Goal: Navigation & Orientation: Find specific page/section

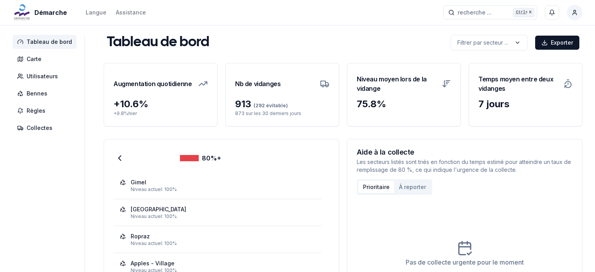
scroll to position [42, 0]
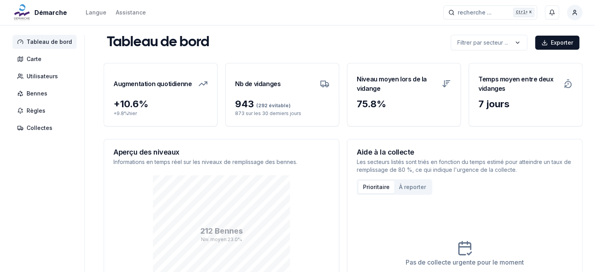
click at [44, 43] on span "Tableau de bord" at bounding box center [49, 42] width 45 height 8
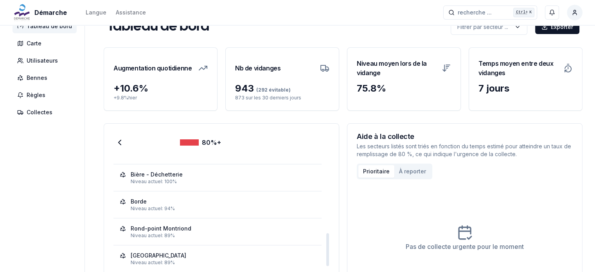
scroll to position [319, 0]
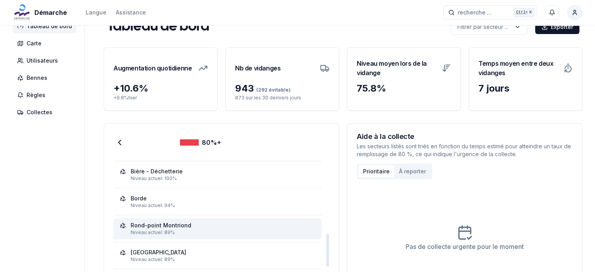
click at [169, 227] on div "Rond-point Montriond" at bounding box center [161, 226] width 61 height 8
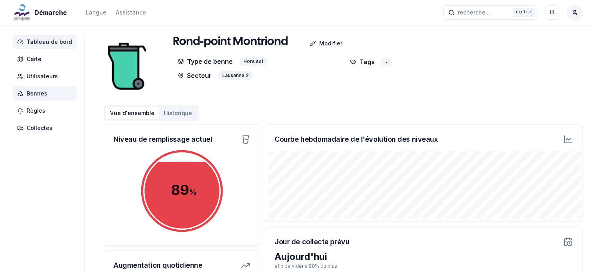
click at [49, 41] on span "Tableau de bord" at bounding box center [49, 42] width 45 height 8
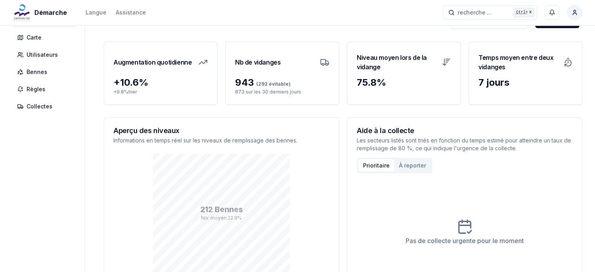
scroll to position [22, 0]
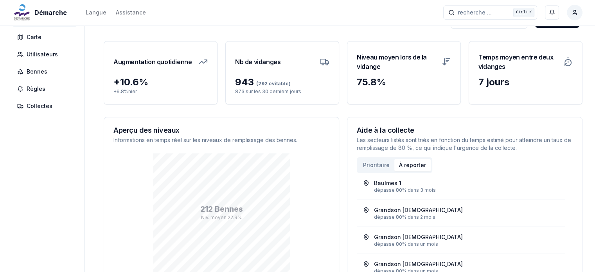
click at [409, 159] on button "À reporter" at bounding box center [413, 165] width 36 height 13
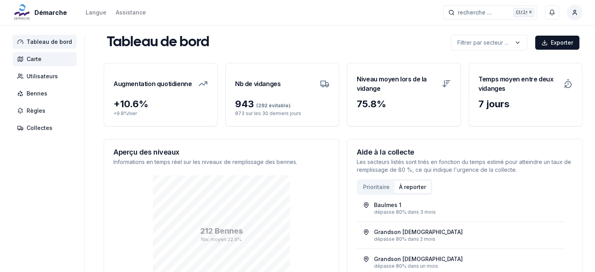
click at [44, 59] on span "Carte" at bounding box center [45, 59] width 64 height 14
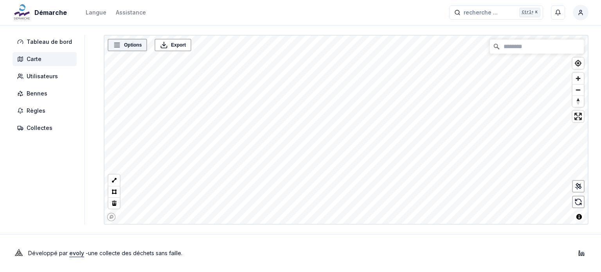
click at [124, 45] on span "Options" at bounding box center [133, 45] width 18 height 8
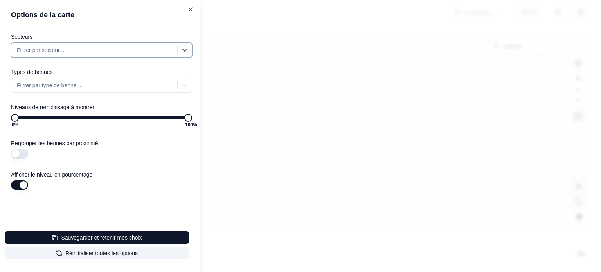
click at [21, 155] on button "button" at bounding box center [19, 153] width 17 height 9
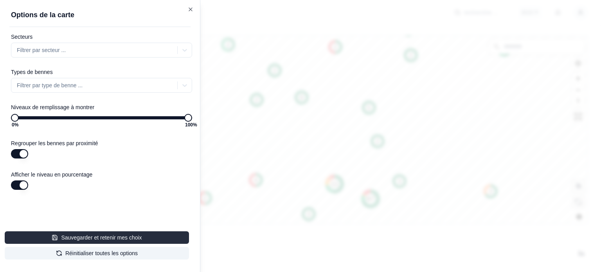
click at [119, 239] on button "Sauvegarder et retenir mes choix" at bounding box center [97, 237] width 184 height 13
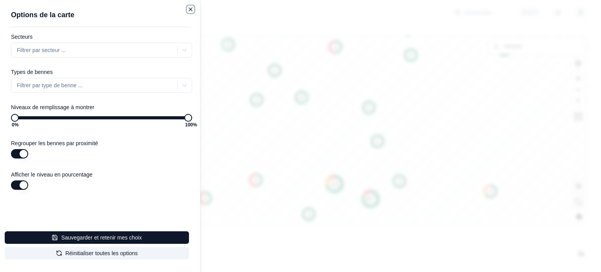
click at [190, 9] on icon "button" at bounding box center [191, 9] width 6 height 6
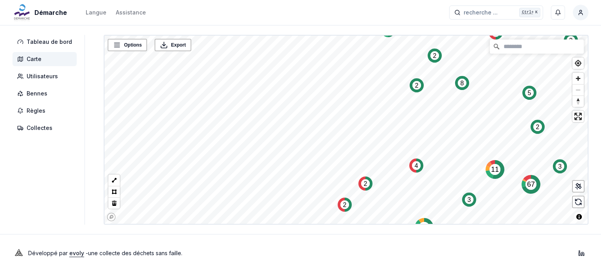
click at [171, 0] on html "Démarche Langue Assistance recherche ... recherche ... Ctrl+ K [PERSON_NAME] Ta…" at bounding box center [300, 136] width 601 height 272
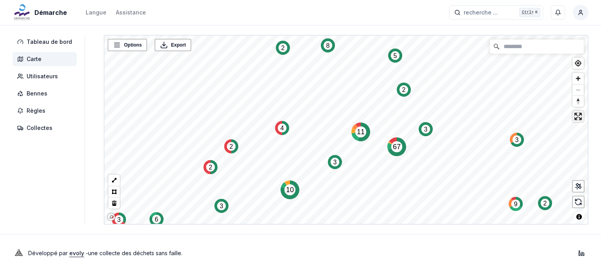
click at [582, 119] on span "Enter fullscreen" at bounding box center [578, 116] width 11 height 11
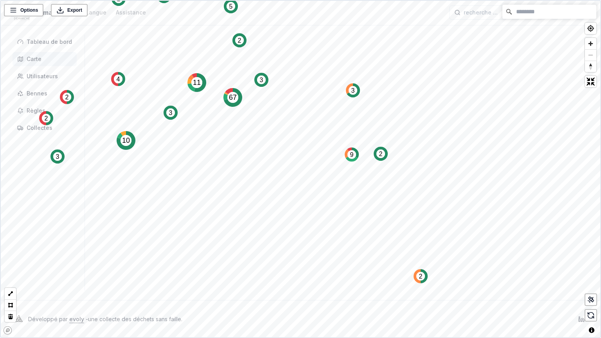
click at [362, 0] on div "Options Export 2 67 3 5 8 8 4 2 3 2 3 2 4 2 11 2 2 2 2 3 2 3 2 2 9 2 2 2 10 3 3…" at bounding box center [300, 169] width 601 height 338
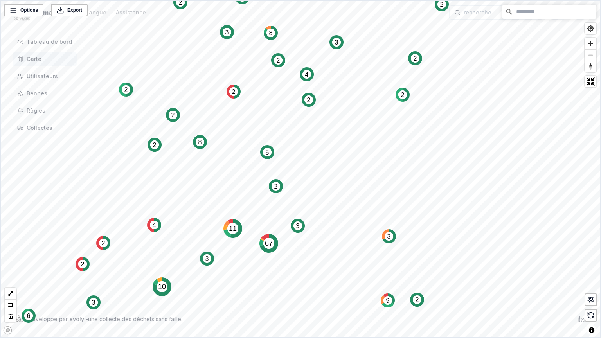
click at [240, 272] on div "Options Export 3 9 2 2 3 67 2 10 2 3 3 4 11 2 8 4 2 3 2 2 2 2 3 5 8 3 2 2 2 2 2…" at bounding box center [300, 169] width 601 height 338
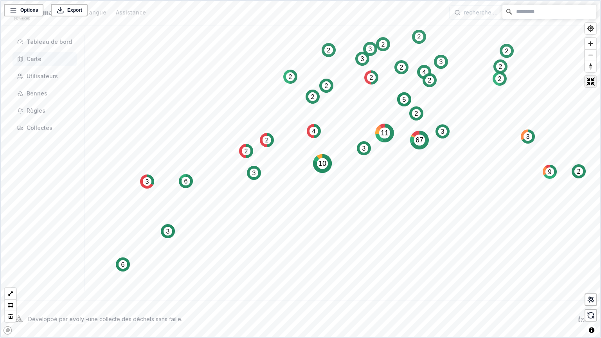
click at [594, 83] on span "Exit fullscreen" at bounding box center [590, 81] width 11 height 11
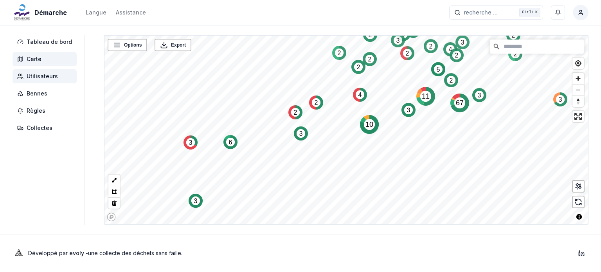
click at [44, 73] on span "Utilisateurs" at bounding box center [42, 76] width 31 height 8
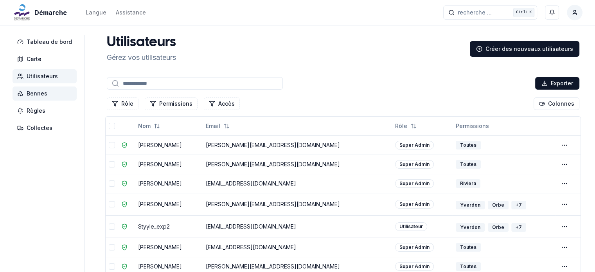
click at [42, 95] on span "Bennes" at bounding box center [37, 94] width 21 height 8
